Goal: Check status: Check status

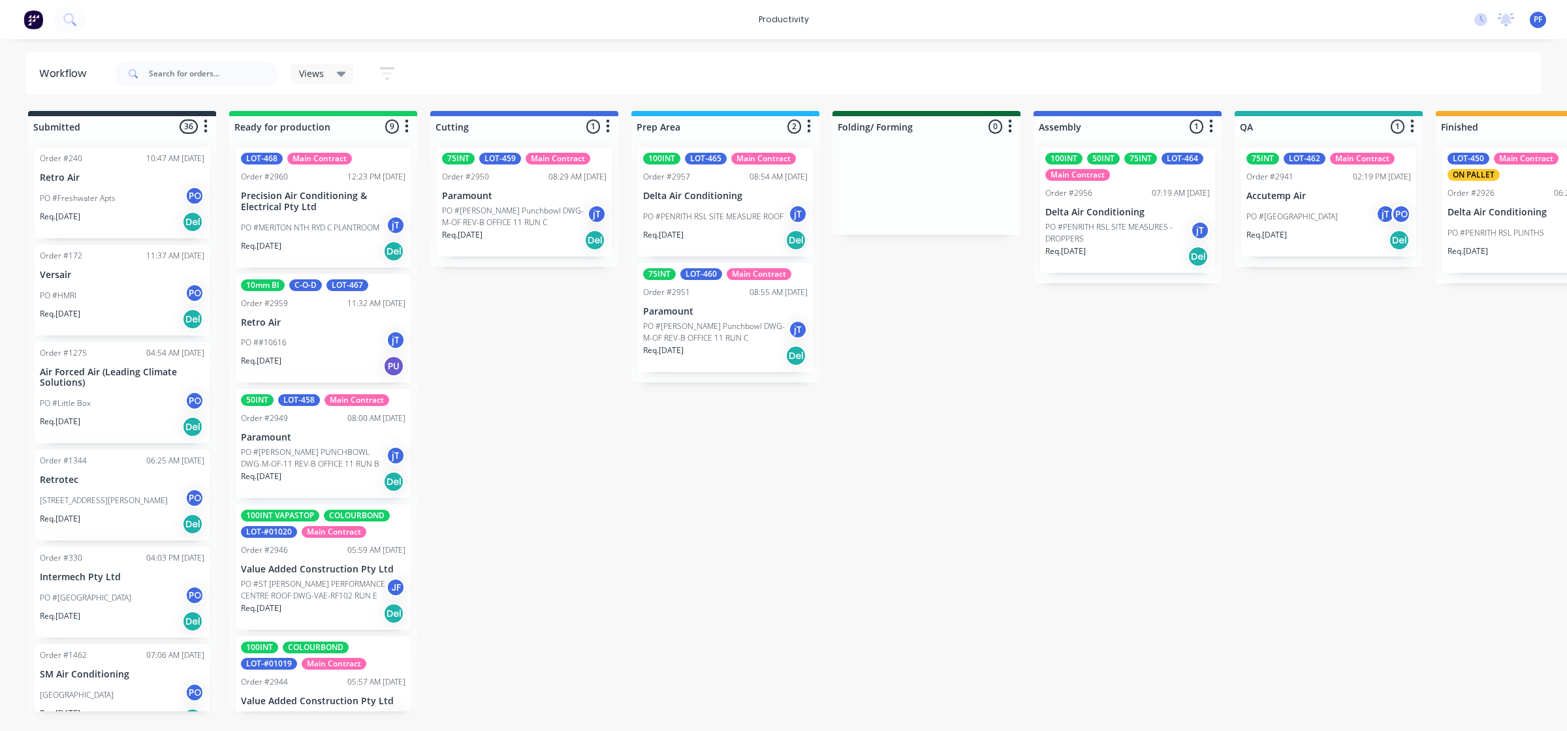
scroll to position [0, 697]
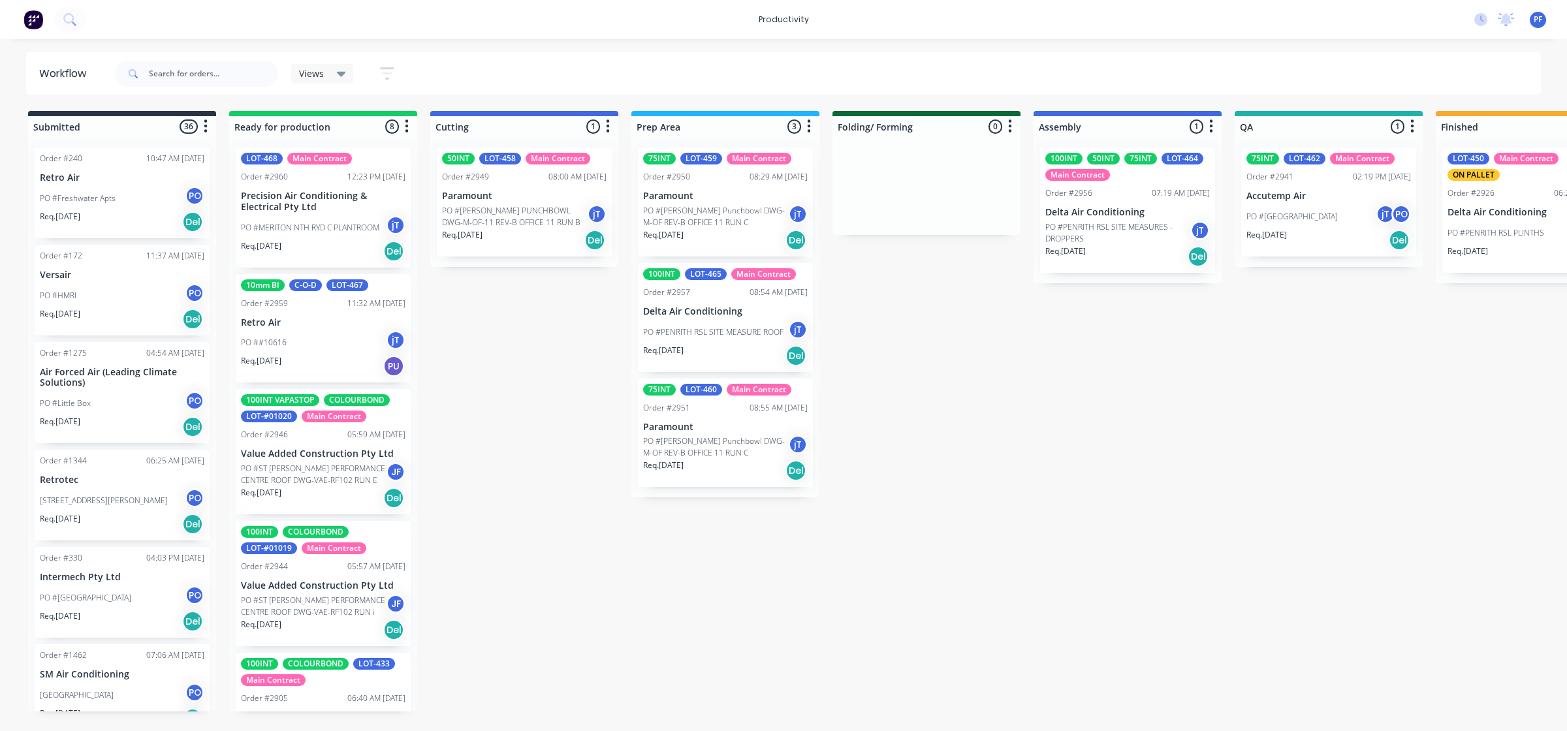
drag, startPoint x: 648, startPoint y: 729, endPoint x: 658, endPoint y: 725, distance: 11.2
click at [657, 653] on html "productivity productivity Workflow Planner Delivery Scheduling Timesheets No ne…" at bounding box center [783, 326] width 1567 height 653
click at [658, 712] on div "Submitted 36 Order #240 10:47 AM [DATE] Retro Air PO #Freshwater Apts PO Req. […" at bounding box center [1268, 411] width 2556 height 601
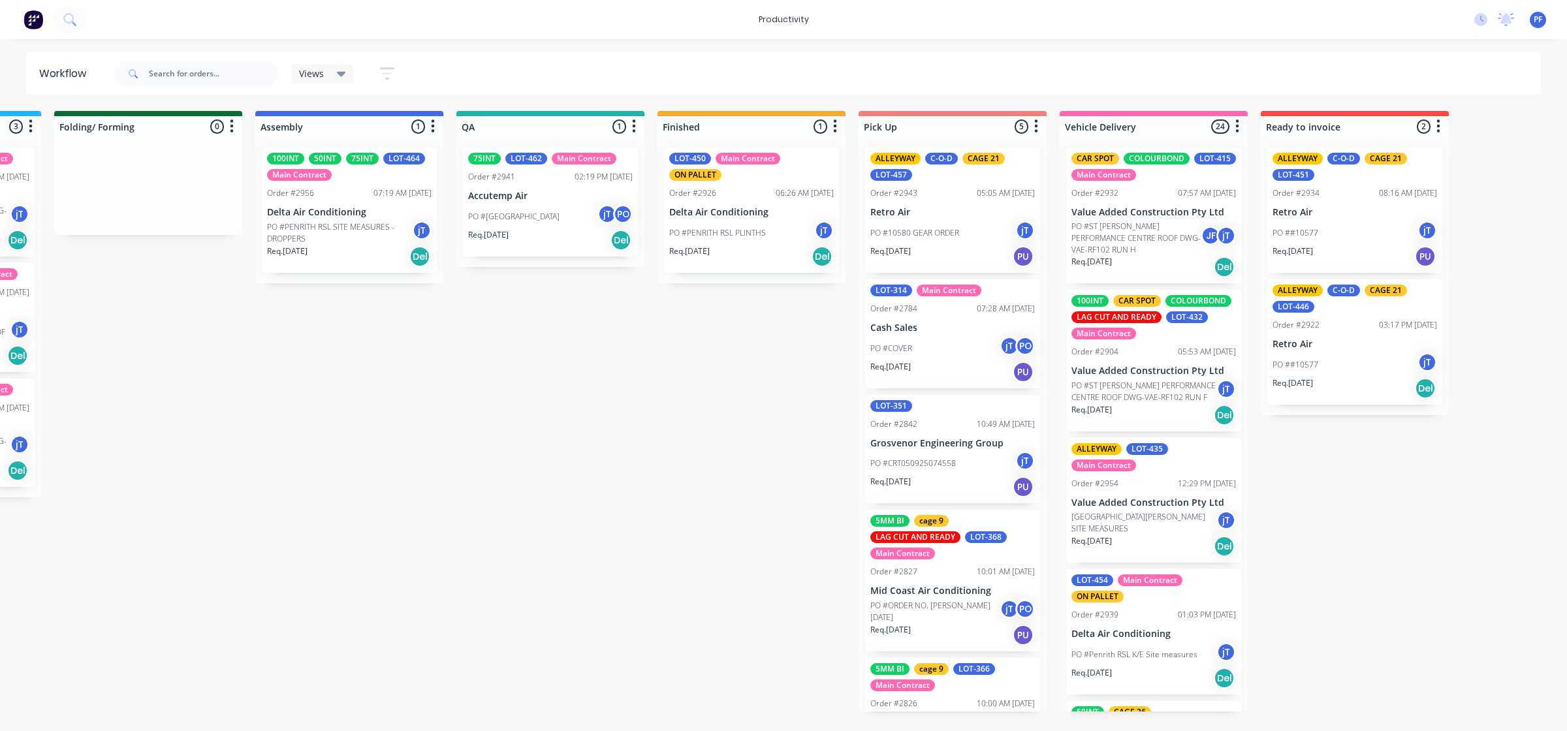
scroll to position [0, 782]
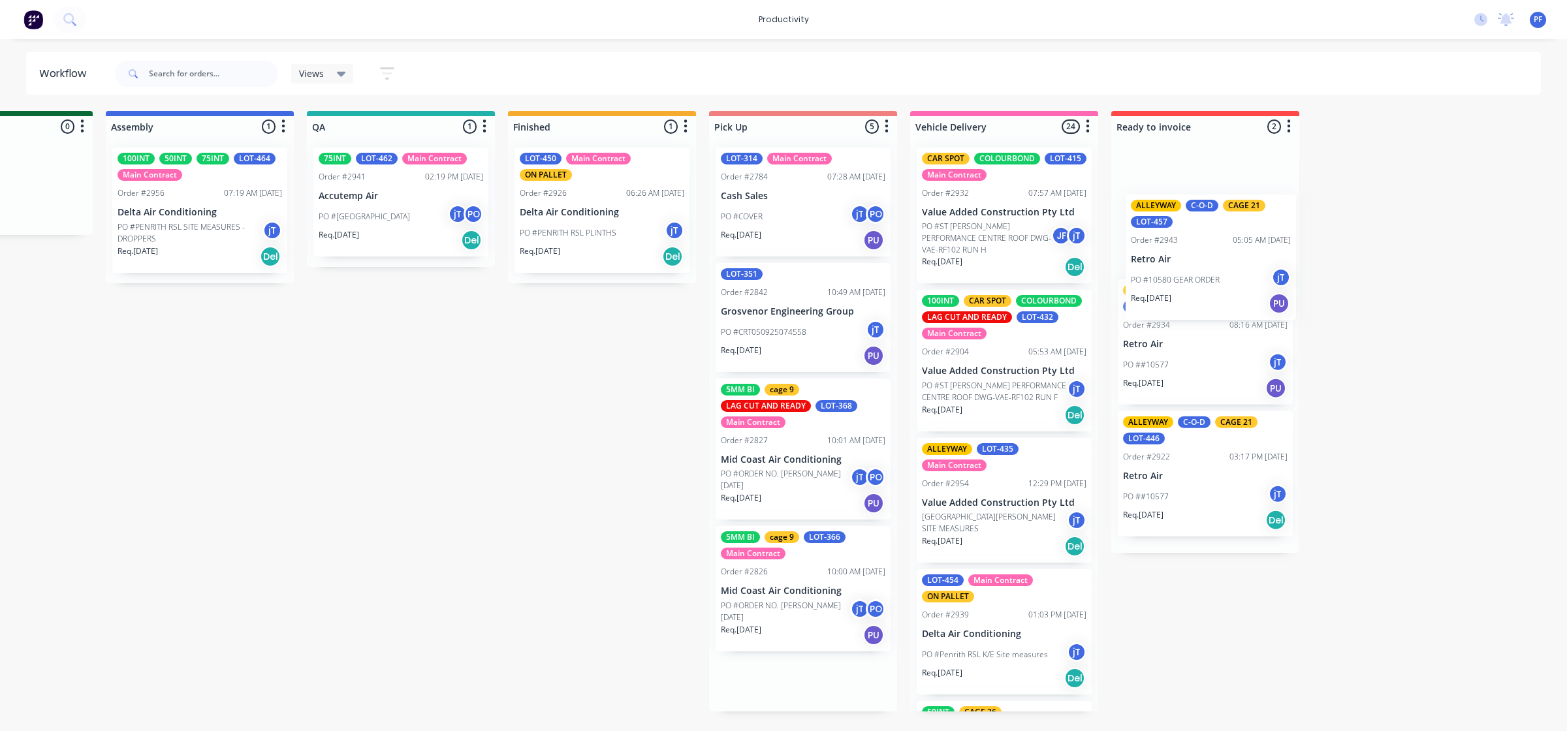
drag, startPoint x: 960, startPoint y: 227, endPoint x: 1211, endPoint y: 260, distance: 252.9
click at [1225, 266] on div "Submitted 36 Order #240 10:47 AM [DATE] Retro Air PO #Freshwater Apts PO Req. […" at bounding box center [341, 411] width 2556 height 601
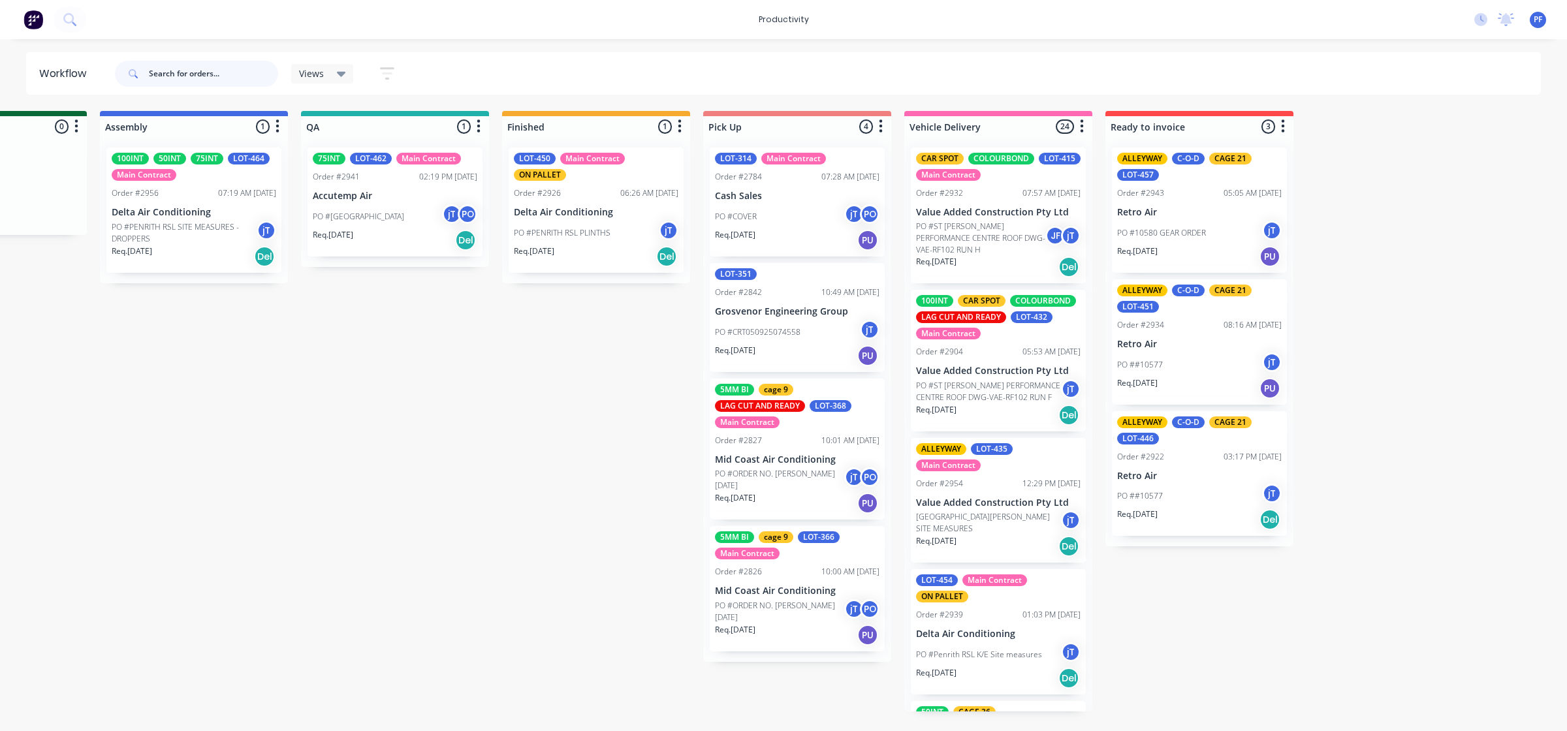
click at [190, 75] on input "text" at bounding box center [213, 74] width 129 height 26
type input "gro"
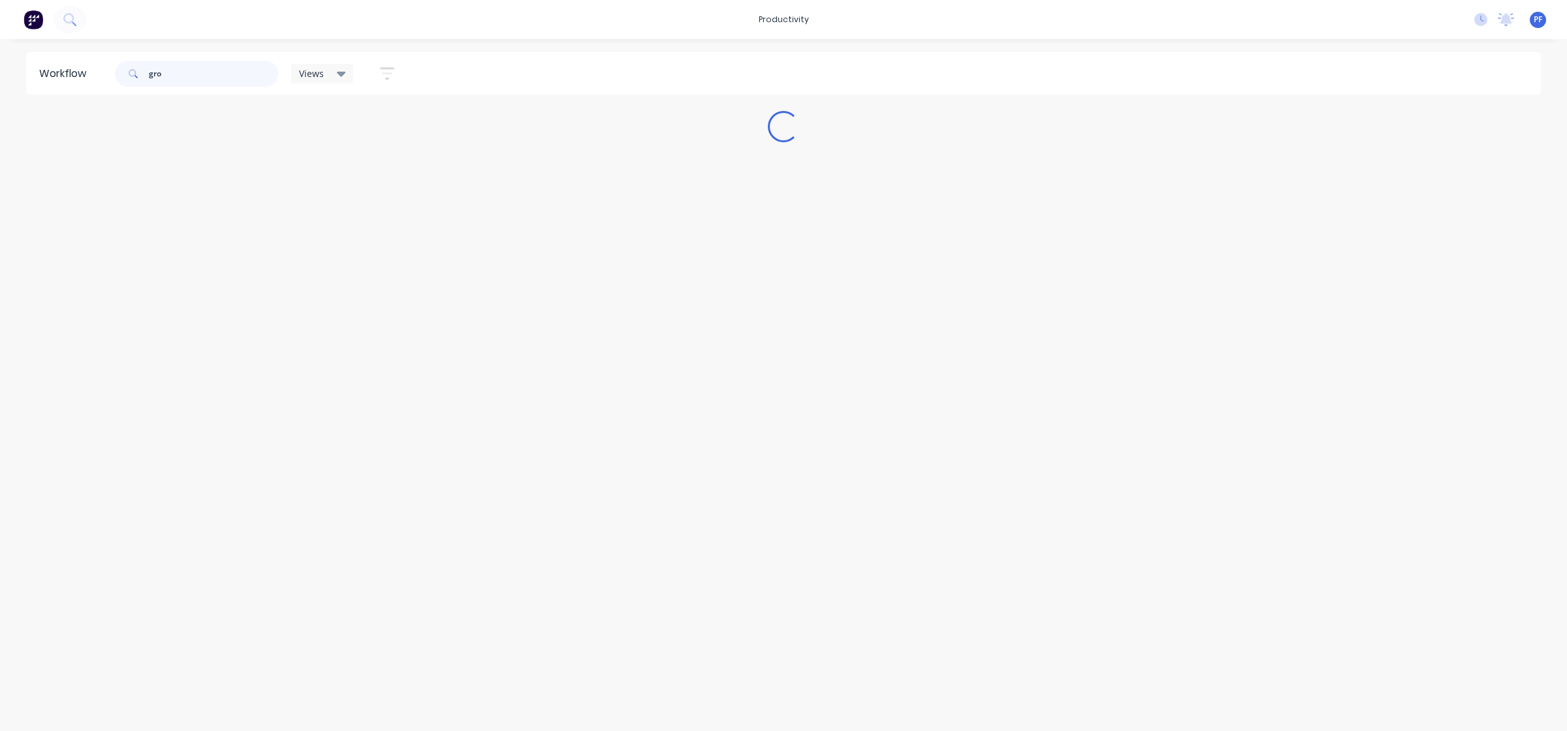
scroll to position [0, 0]
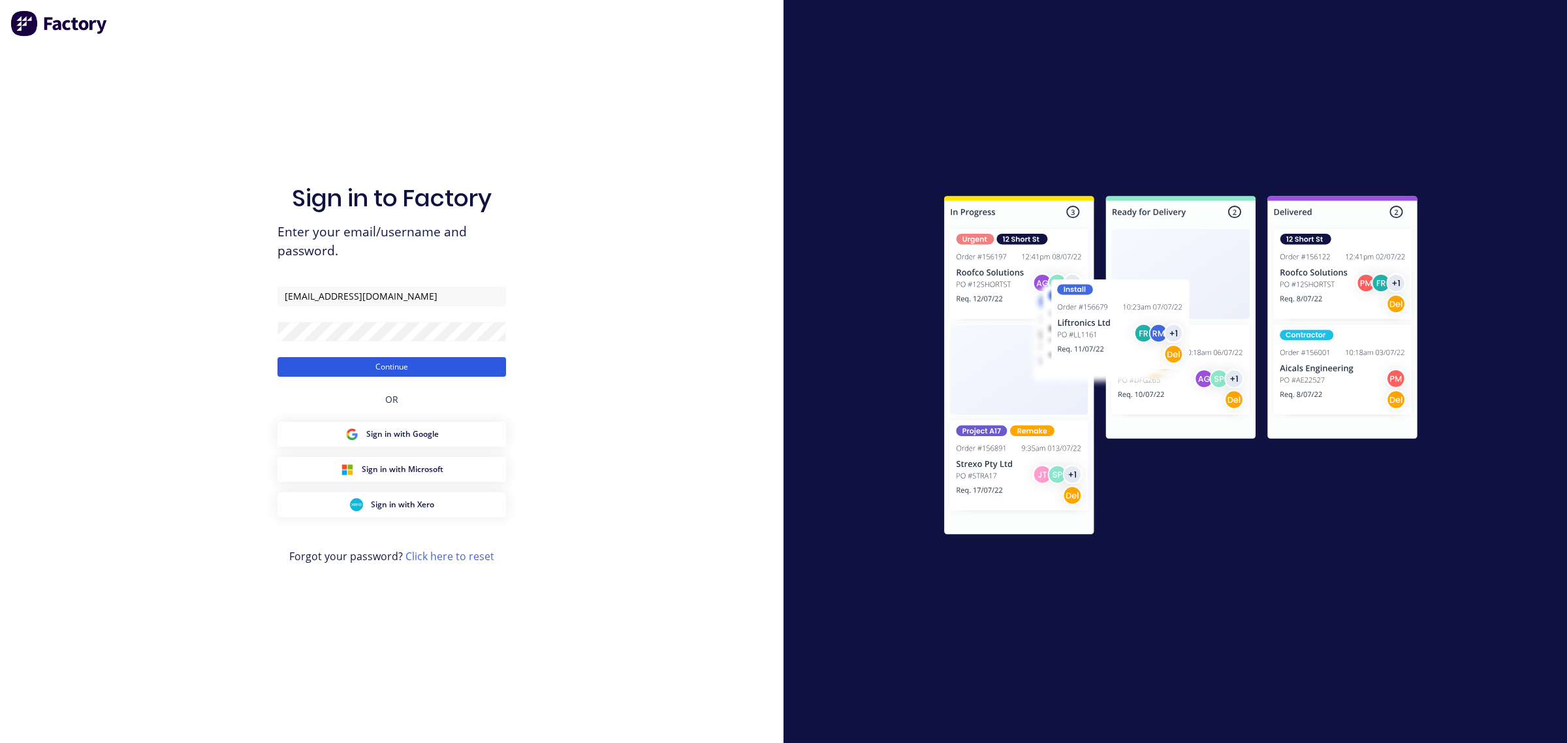
click at [441, 364] on button "Continue" at bounding box center [391, 367] width 228 height 20
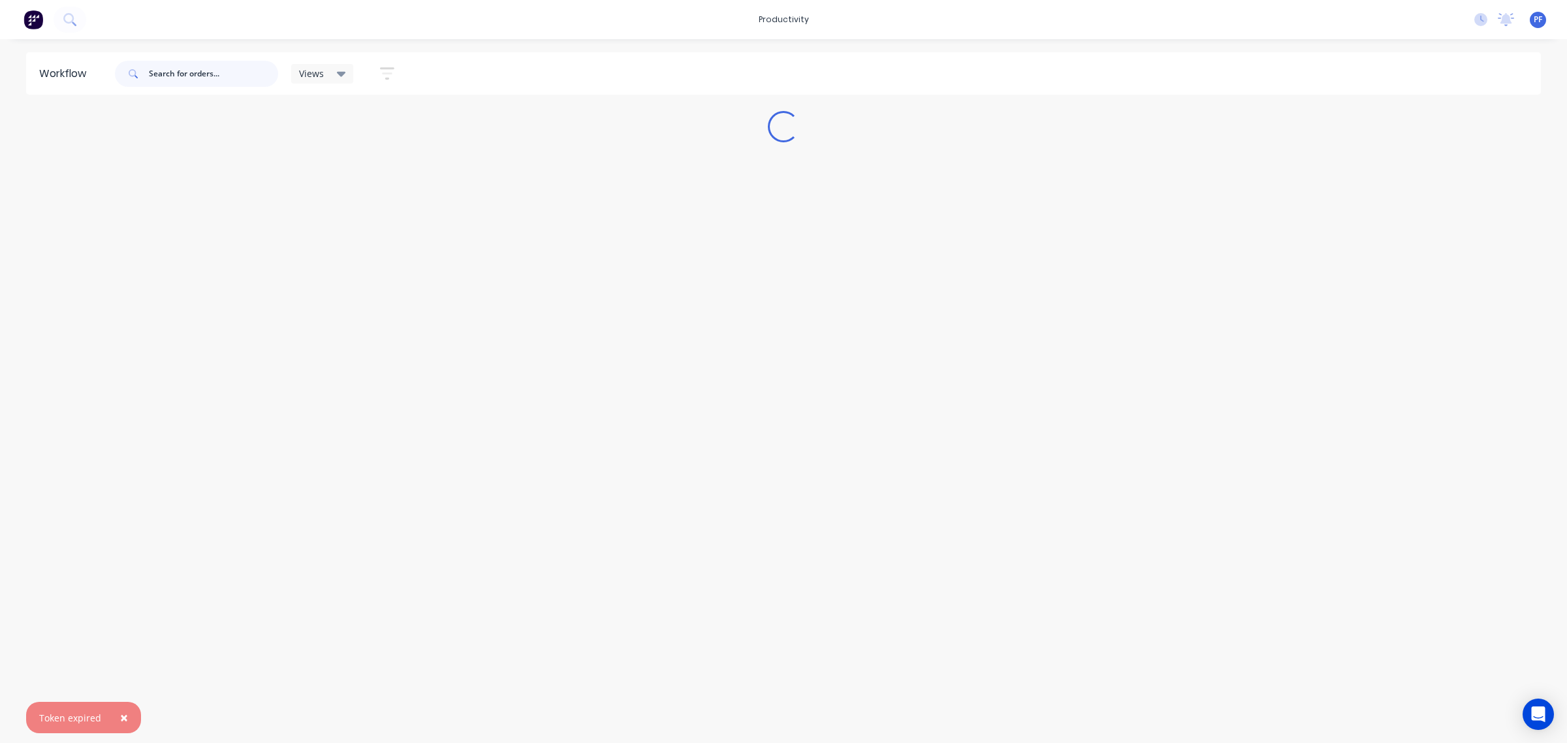
click at [230, 82] on input "text" at bounding box center [213, 74] width 129 height 26
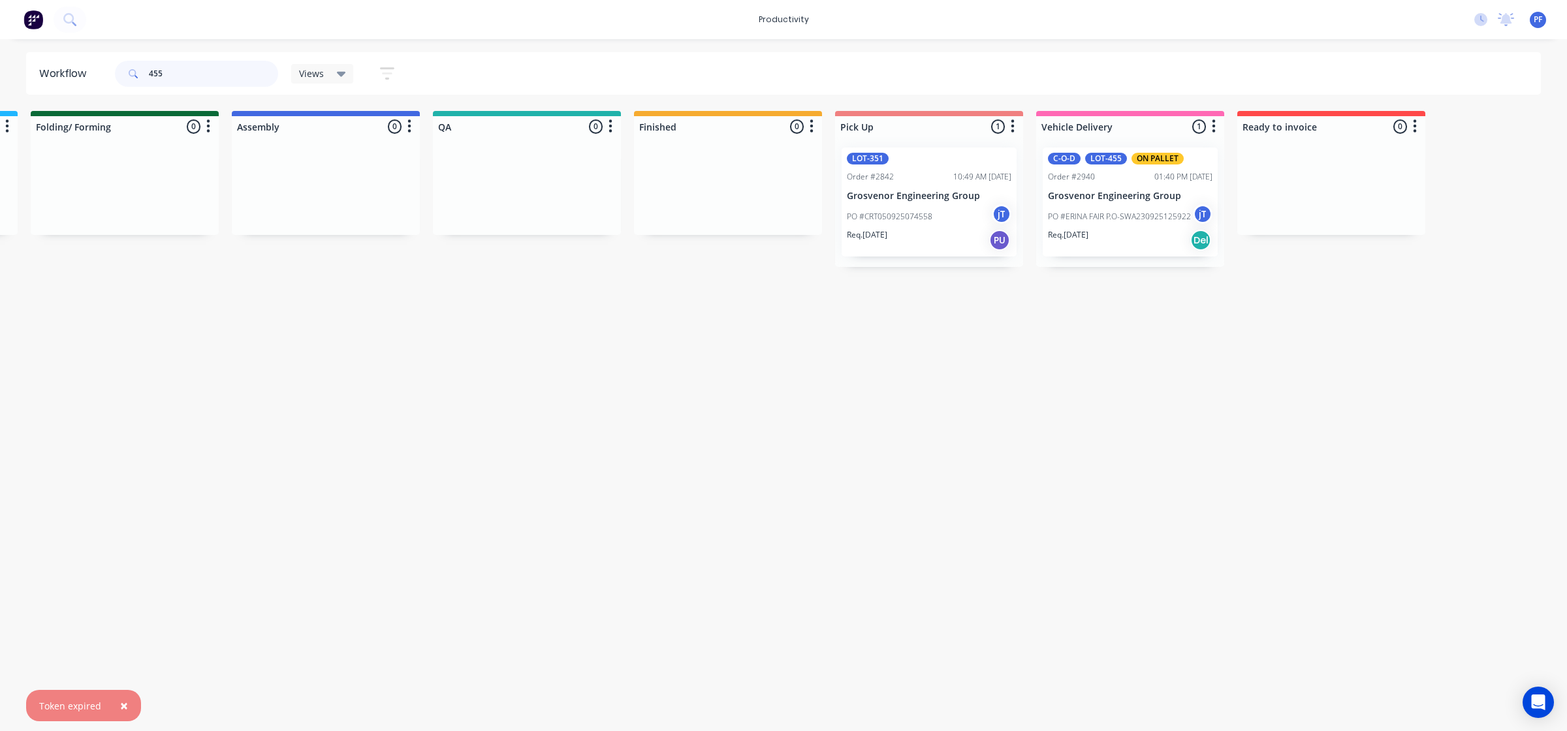
scroll to position [0, 810]
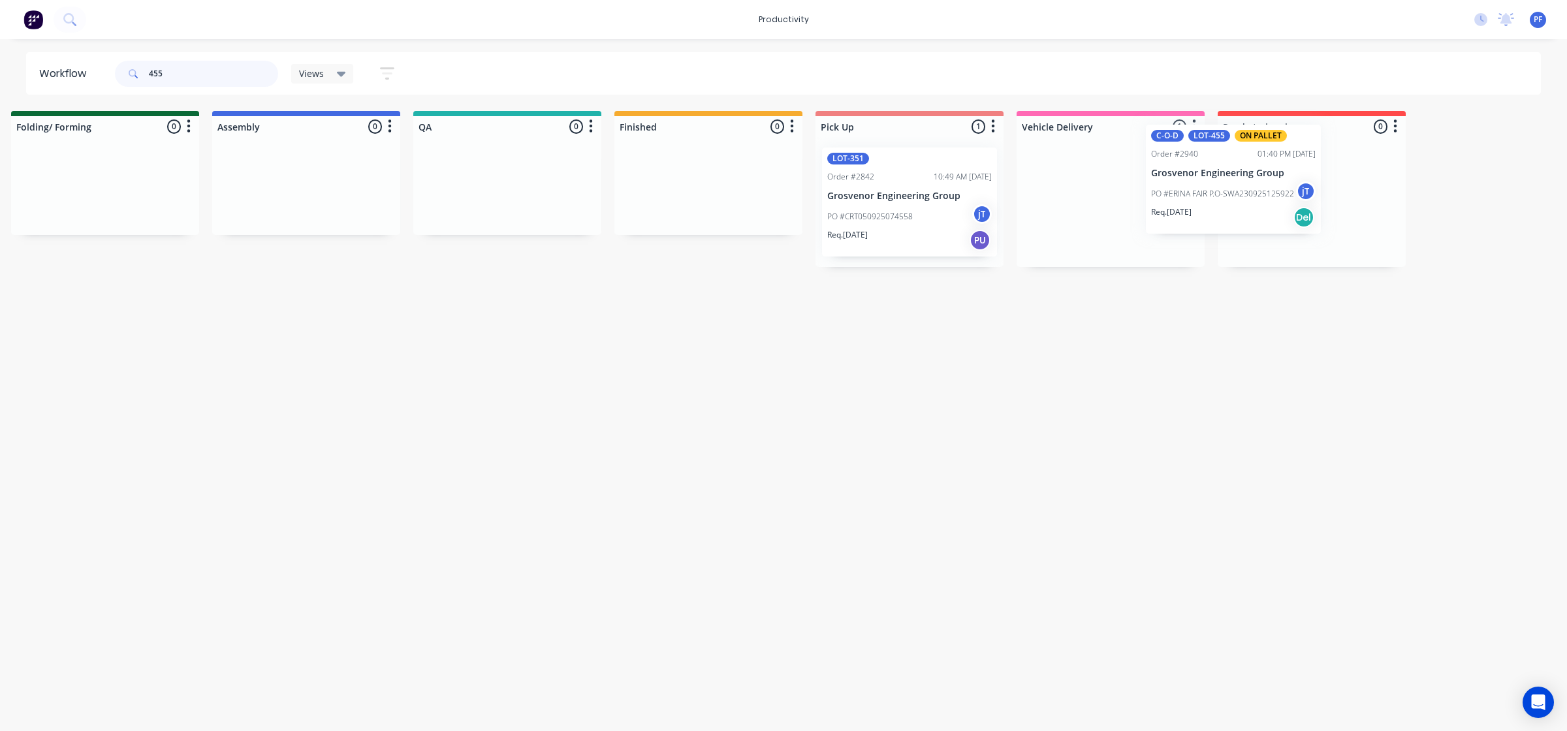
drag, startPoint x: 1121, startPoint y: 213, endPoint x: 1238, endPoint y: 193, distance: 119.1
click at [1238, 193] on div "Submitted 0 Ready for production 0 Cutting 0 Prep Area 0 Folding/ Forming 0 Ass…" at bounding box center [447, 189] width 2556 height 156
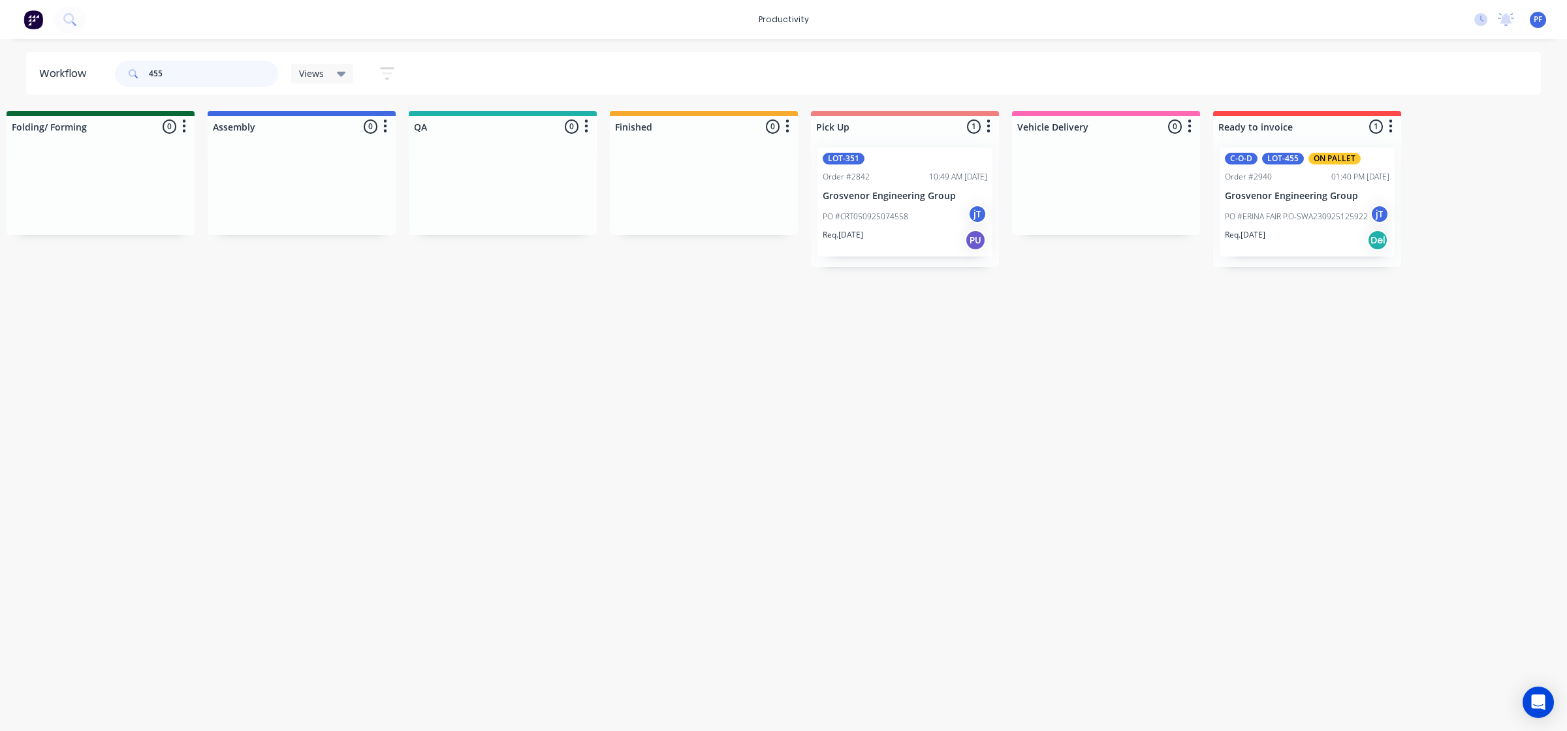
click at [243, 64] on input "455" at bounding box center [213, 74] width 129 height 26
type input "4"
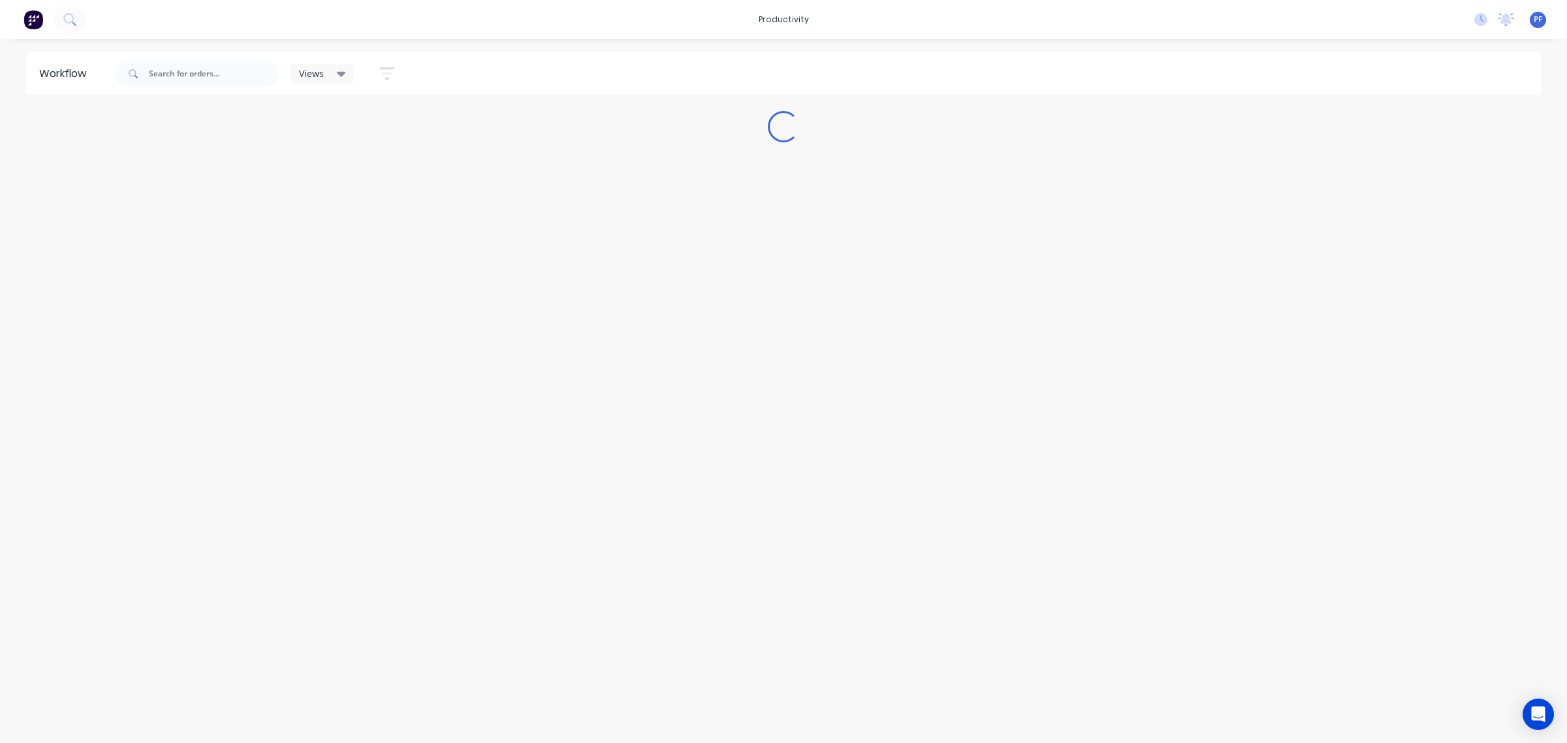
drag, startPoint x: 889, startPoint y: 200, endPoint x: 898, endPoint y: 203, distance: 9.5
click at [898, 203] on div "Workflow Views Save new view None (Default) edit Assembly edit Dispatch edit In…" at bounding box center [783, 384] width 1567 height 665
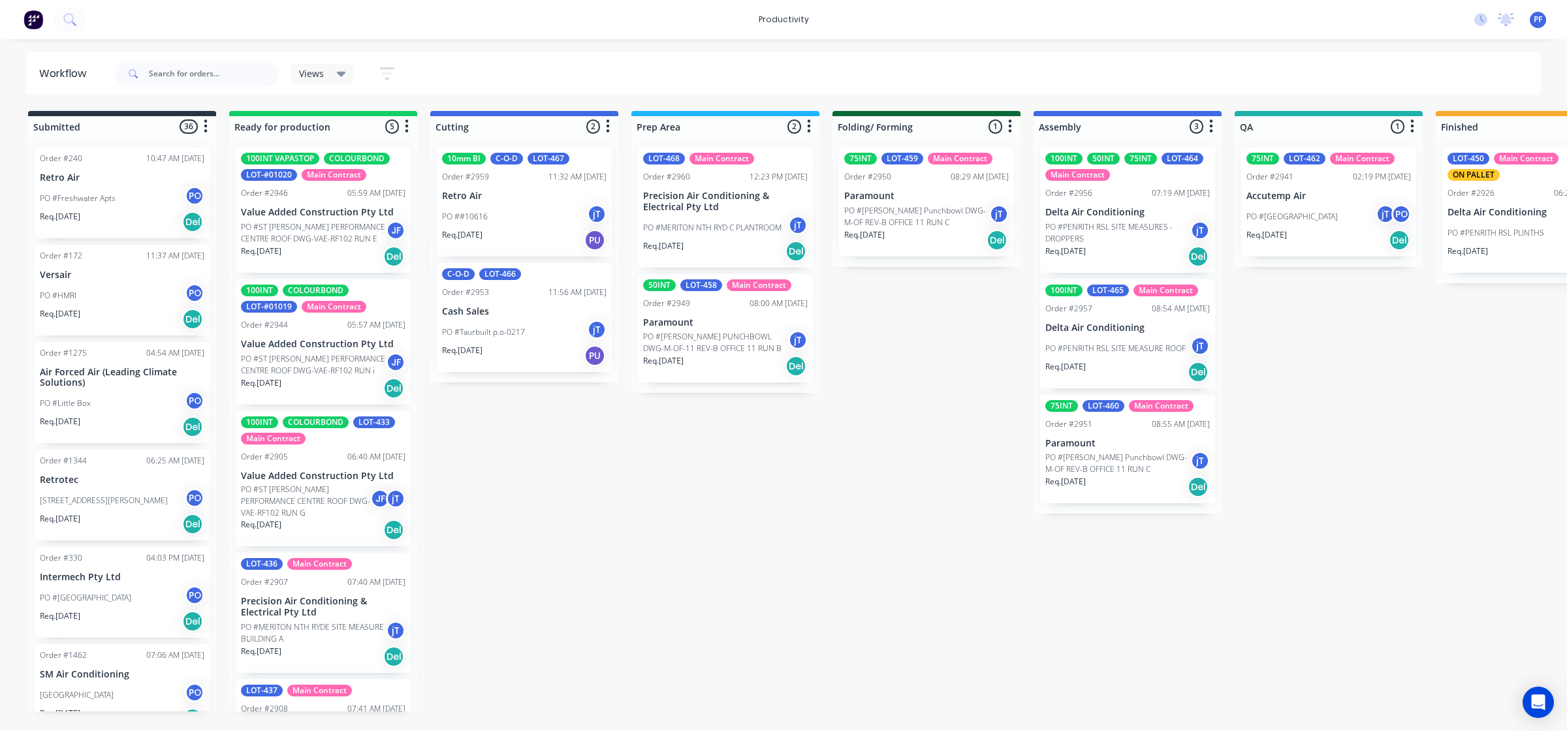
drag, startPoint x: 635, startPoint y: 735, endPoint x: 652, endPoint y: 741, distance: 17.3
click at [652, 653] on html "productivity productivity Workflow Planner Delivery Scheduling Timesheets No ne…" at bounding box center [783, 326] width 1567 height 653
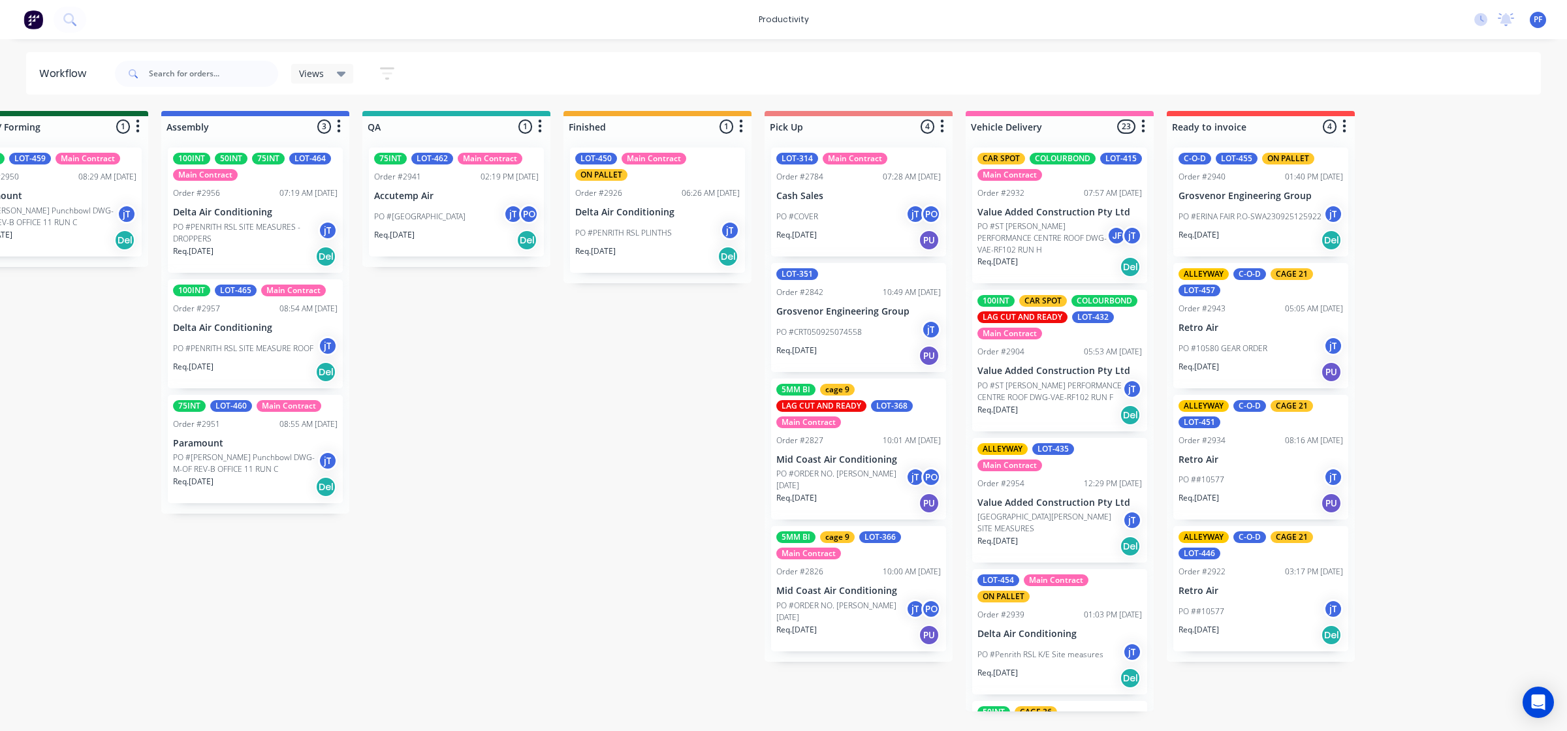
scroll to position [0, 870]
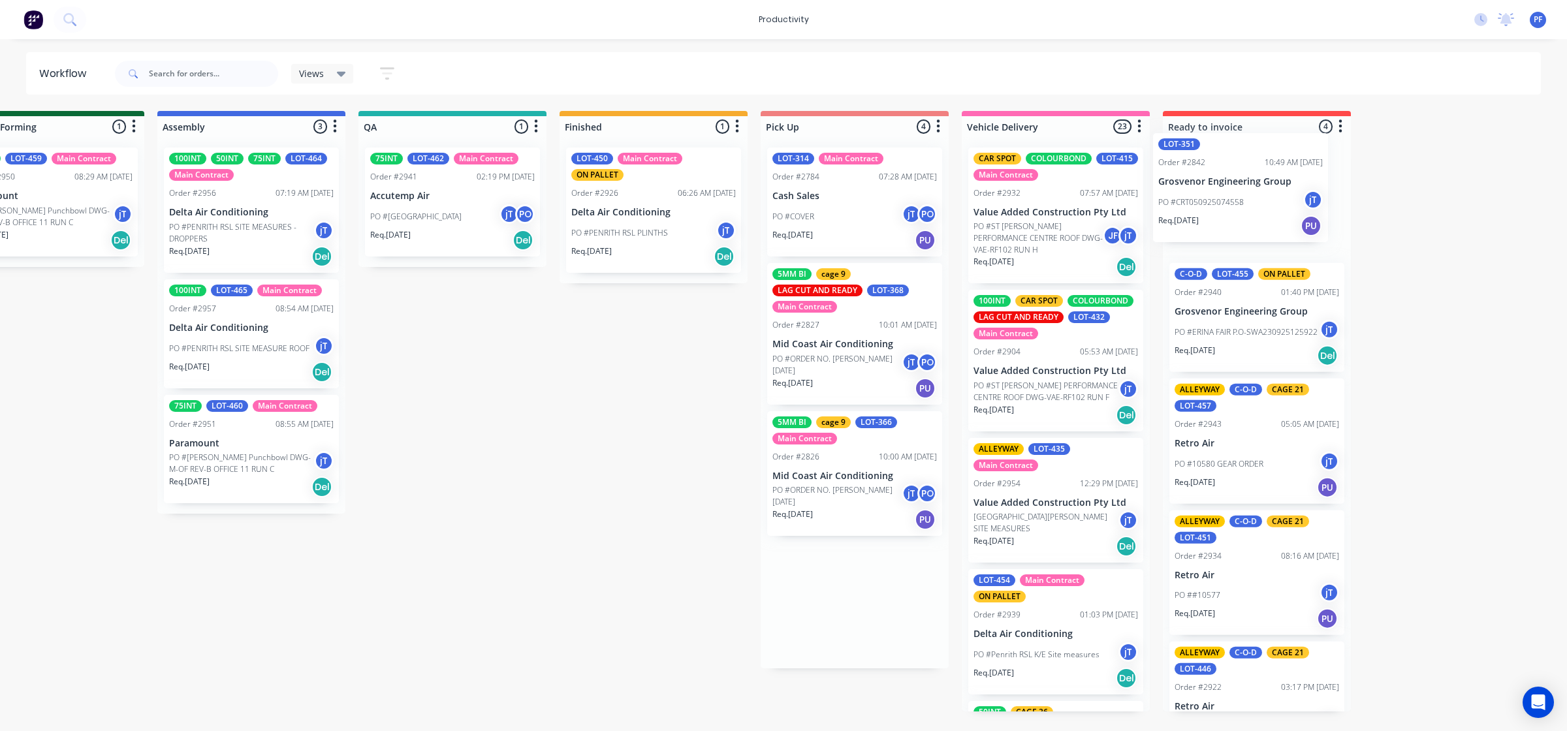
drag, startPoint x: 878, startPoint y: 351, endPoint x: 1262, endPoint y: 222, distance: 405.0
click at [1262, 222] on div "Submitted 36 Order #240 10:47 AM [DATE] Retro Air PO #Freshwater Apts PO Req. […" at bounding box center [392, 411] width 2556 height 601
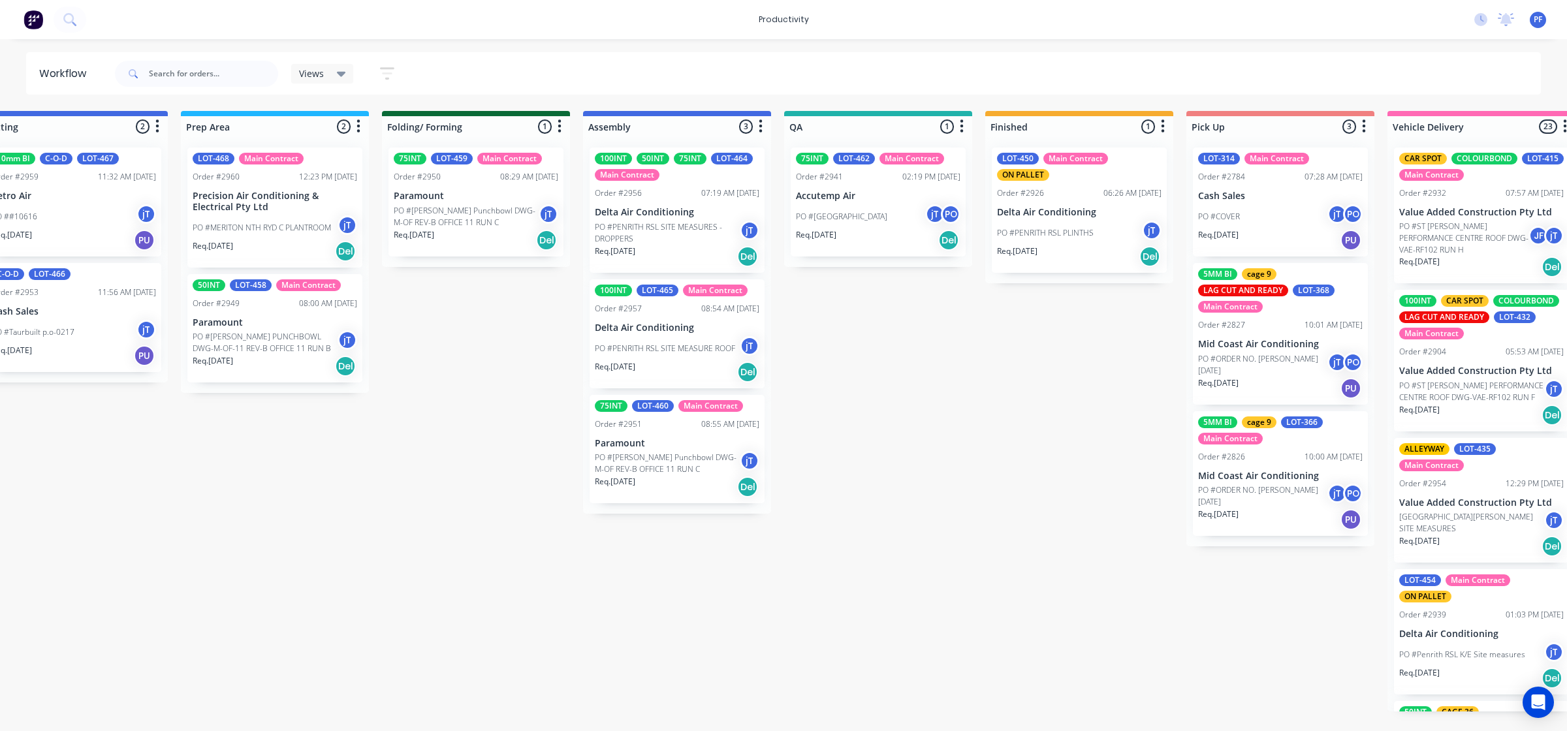
scroll to position [0, 448]
